Goal: Task Accomplishment & Management: Manage account settings

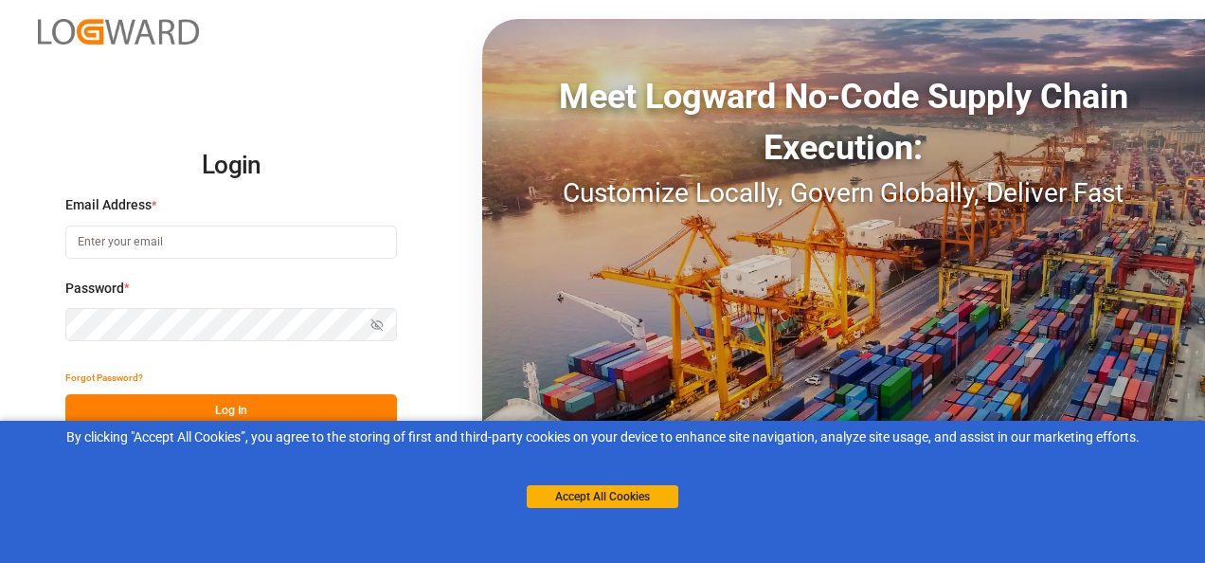
click at [279, 244] on input at bounding box center [230, 241] width 331 height 33
type input "[PERSON_NAME][EMAIL_ADDRESS][PERSON_NAME][DOMAIN_NAME]"
click at [223, 297] on label "Password *" at bounding box center [230, 288] width 331 height 20
click at [381, 320] on icon "button" at bounding box center [376, 324] width 13 height 13
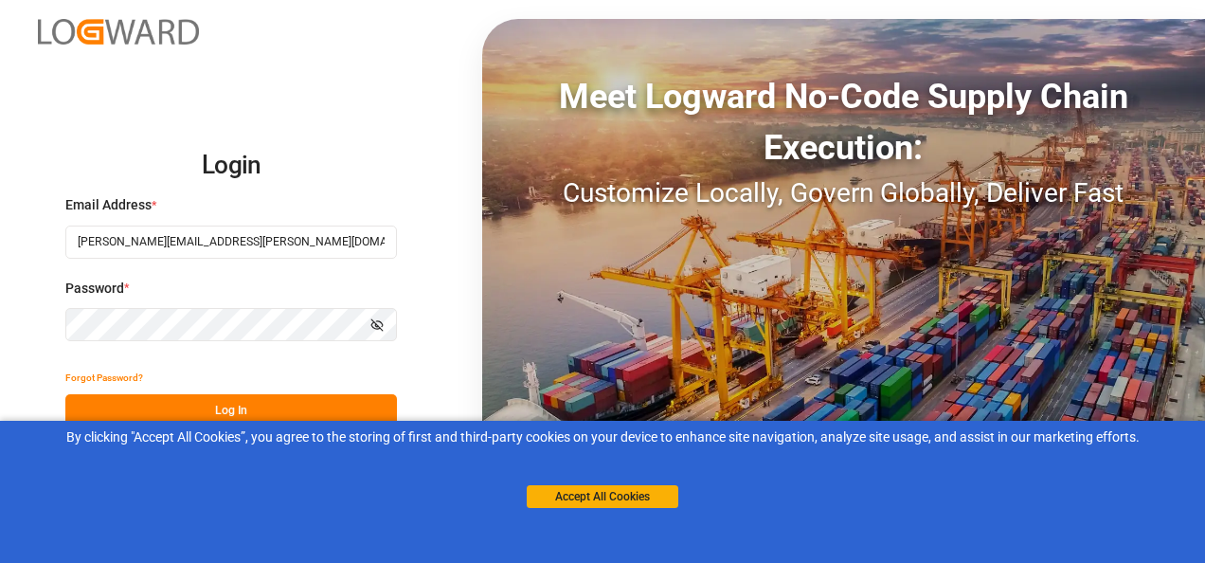
click at [244, 409] on button "Log In" at bounding box center [230, 410] width 331 height 33
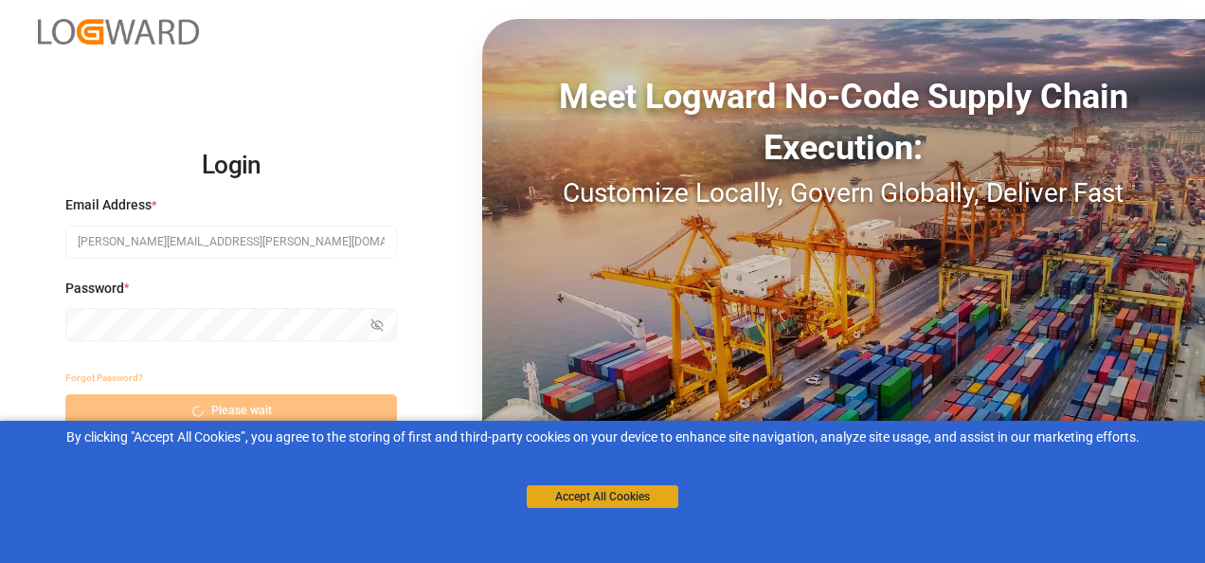
click at [597, 502] on button "Accept All Cookies" at bounding box center [603, 496] width 152 height 23
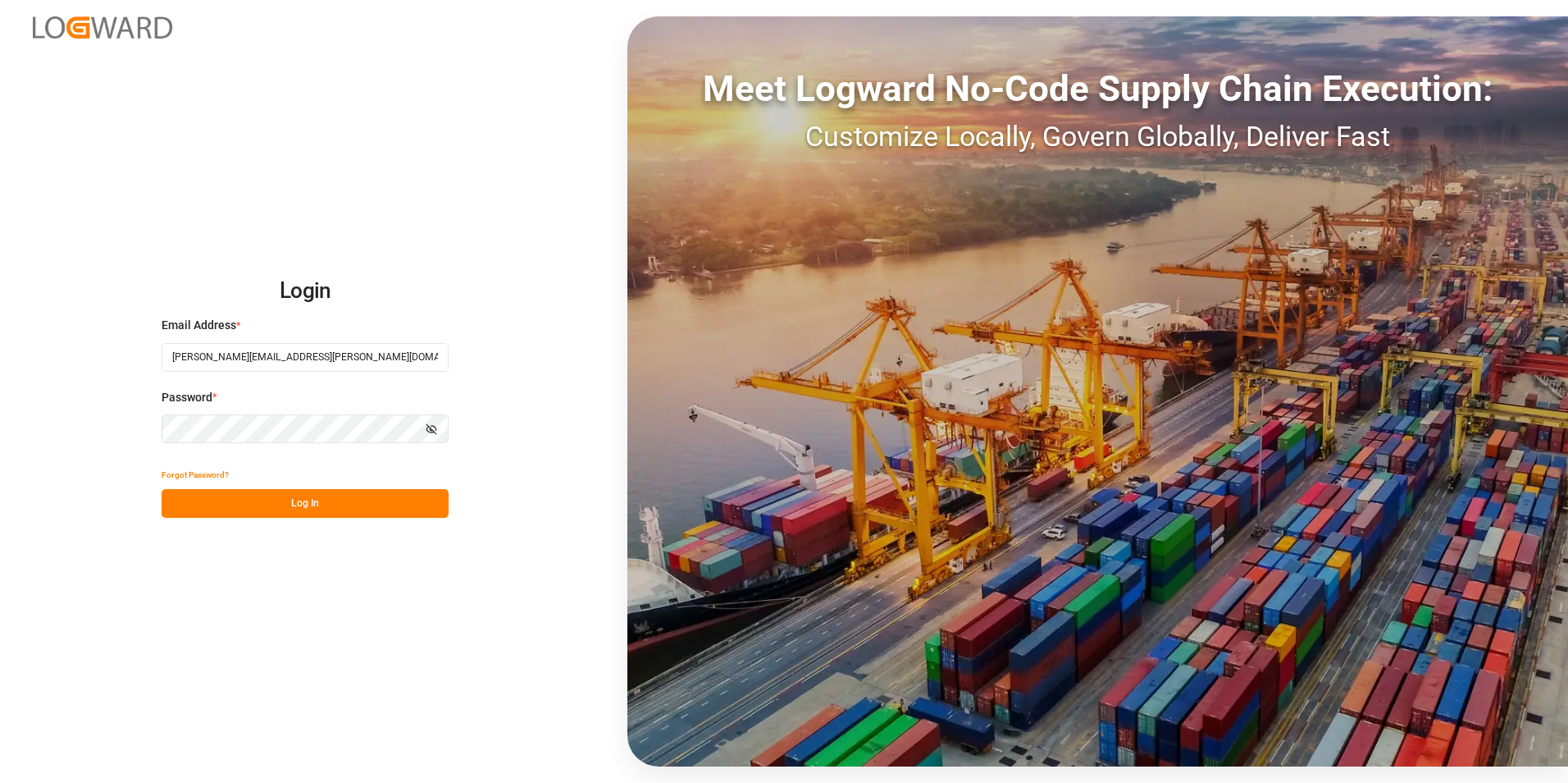
click at [1042, 329] on div "Meet Logward No-Code Supply Chain Execution: Customize Locally, Govern Globally…" at bounding box center [1098, 392] width 940 height 750
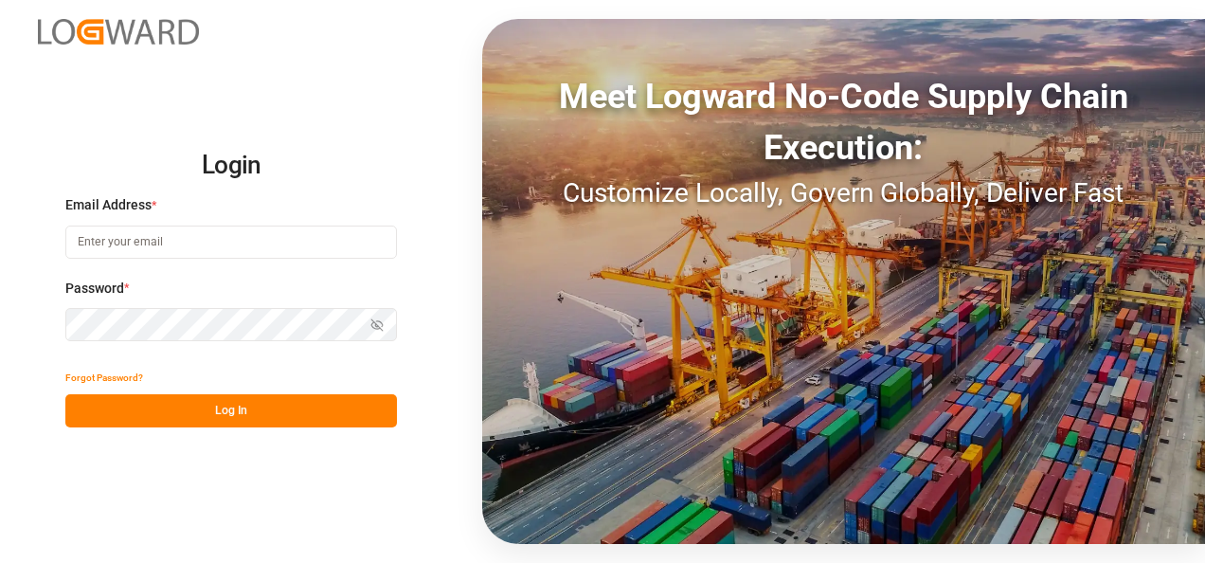
type input "[PERSON_NAME][EMAIL_ADDRESS][PERSON_NAME][DOMAIN_NAME]"
click at [322, 410] on button "Log In" at bounding box center [230, 410] width 331 height 33
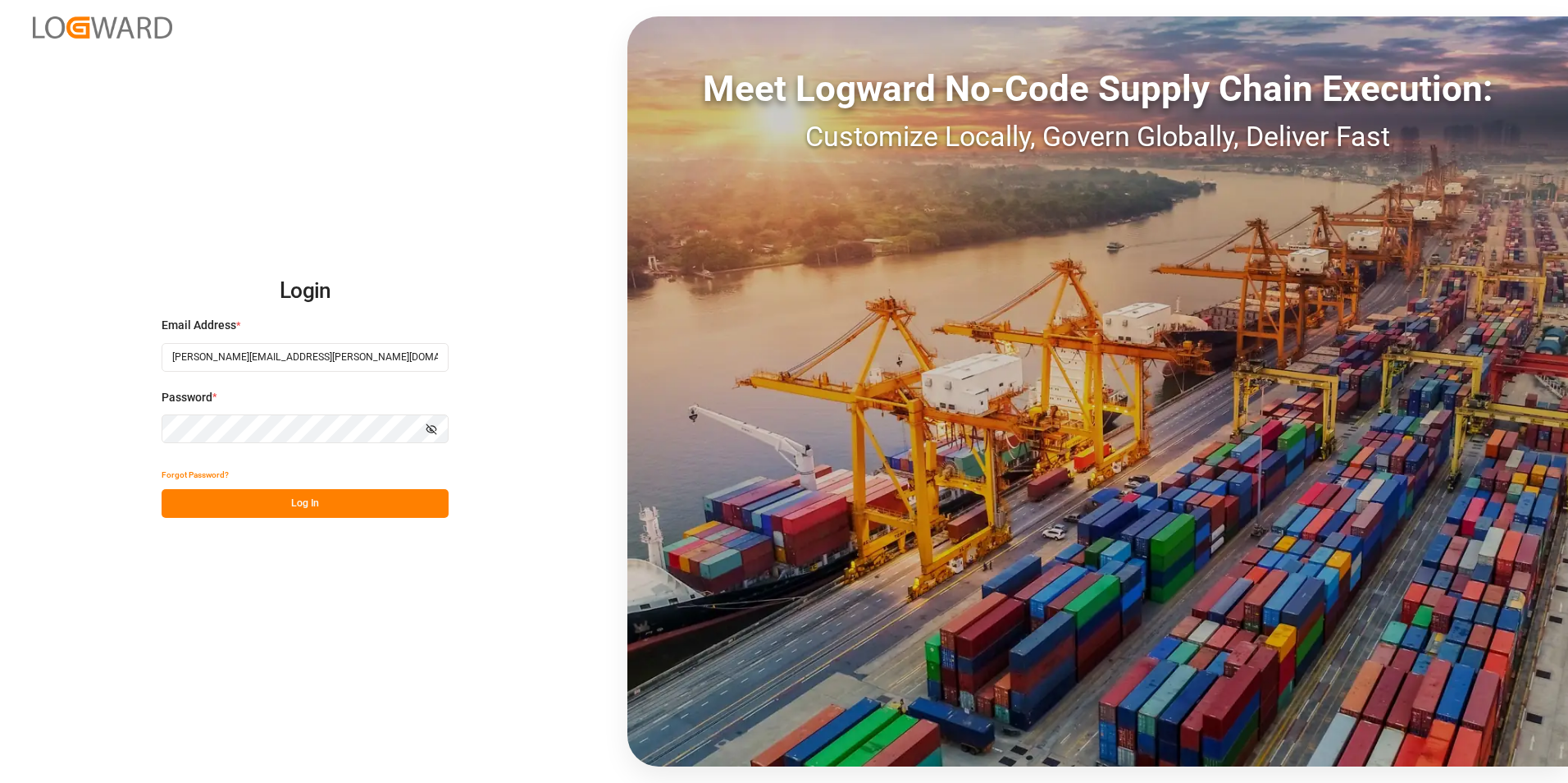
click at [438, 431] on button "Show password" at bounding box center [431, 428] width 35 height 29
click at [553, 487] on div "Login Email Address * [PERSON_NAME][EMAIL_ADDRESS][PERSON_NAME][DOMAIN_NAME] Pa…" at bounding box center [784, 392] width 1568 height 783
click at [332, 487] on button "Log In" at bounding box center [305, 502] width 287 height 29
click at [170, 361] on input "[PERSON_NAME][EMAIL_ADDRESS][PERSON_NAME][DOMAIN_NAME]" at bounding box center [305, 357] width 287 height 29
click at [264, 487] on div "Login Email Address * [PERSON_NAME][EMAIL_ADDRESS][PERSON_NAME][DOMAIN_NAME] Pa…" at bounding box center [784, 392] width 1568 height 783
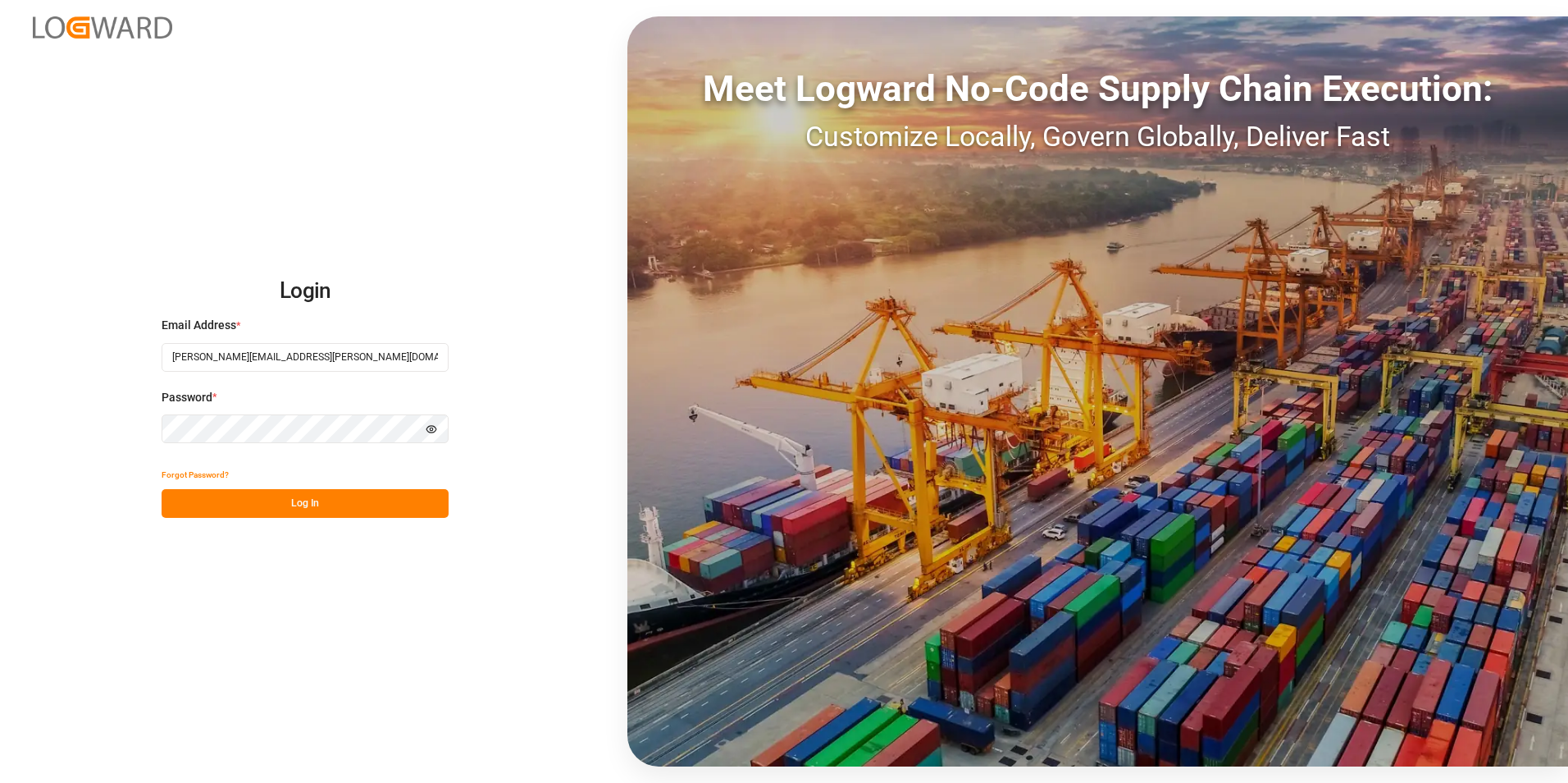
click at [365, 362] on input "[PERSON_NAME][EMAIL_ADDRESS][PERSON_NAME][DOMAIN_NAME]" at bounding box center [305, 357] width 287 height 29
click at [277, 487] on button "Log In" at bounding box center [305, 502] width 287 height 29
click at [384, 487] on div "Login Email Address * [PERSON_NAME][EMAIL_ADDRESS][PERSON_NAME][DOMAIN_NAME] Pa…" at bounding box center [784, 392] width 1568 height 783
